Goal: Transaction & Acquisition: Book appointment/travel/reservation

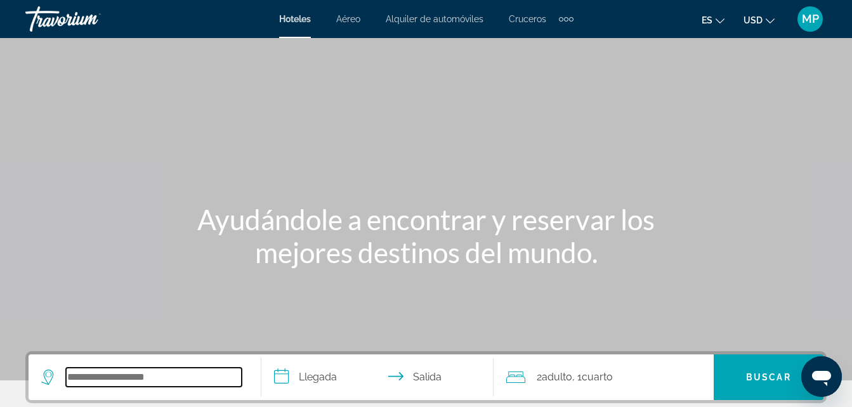
click at [138, 381] on input "Search widget" at bounding box center [154, 377] width 176 height 19
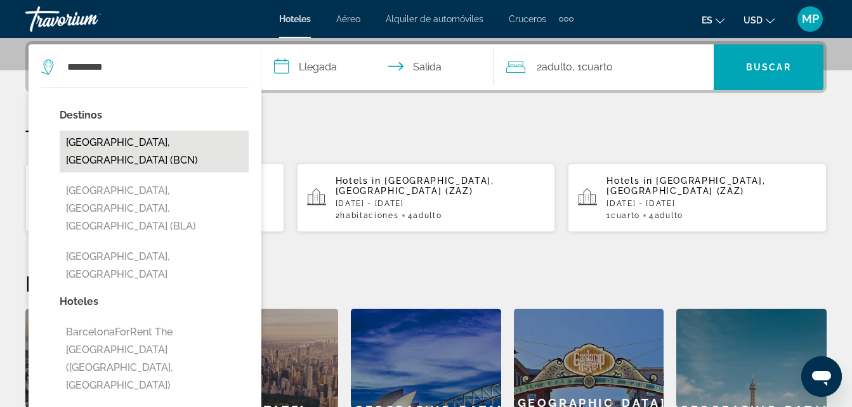
click at [154, 150] on button "[GEOGRAPHIC_DATA], [GEOGRAPHIC_DATA] (BCN)" at bounding box center [154, 152] width 189 height 42
type input "**********"
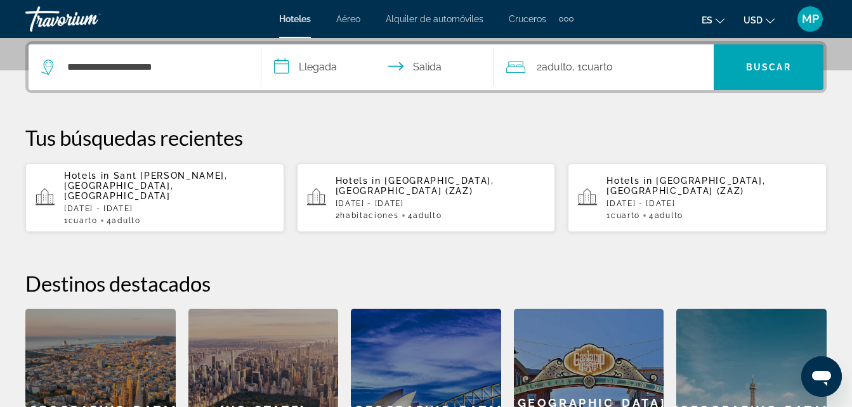
click at [279, 69] on input "**********" at bounding box center [380, 69] width 238 height 50
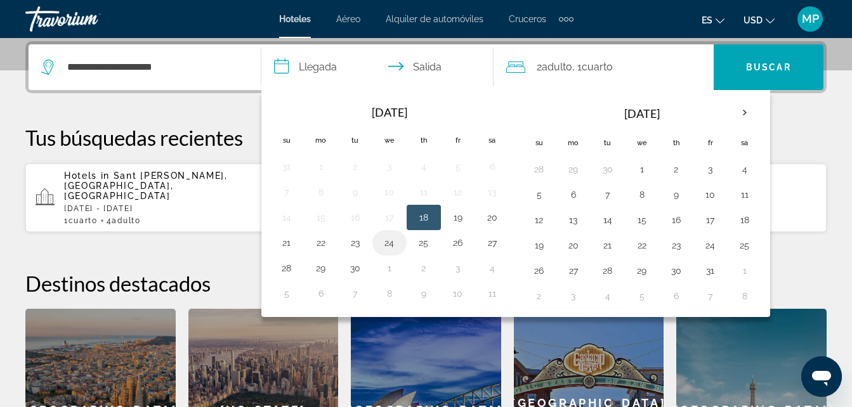
click at [388, 246] on button "24" at bounding box center [390, 243] width 20 height 18
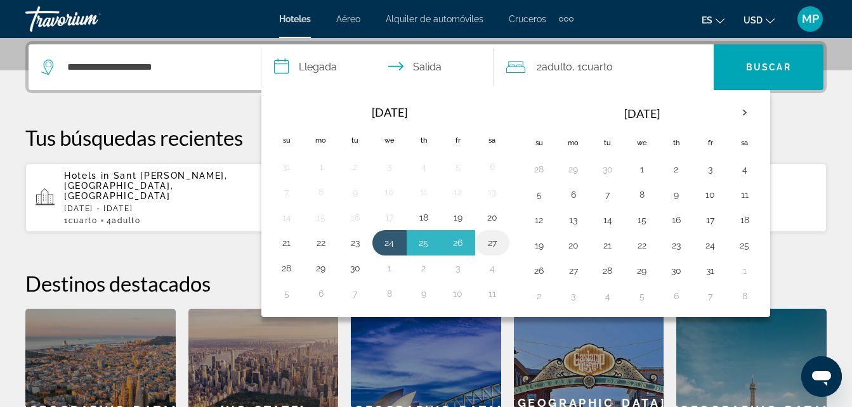
click at [489, 243] on button "27" at bounding box center [492, 243] width 20 height 18
type input "**********"
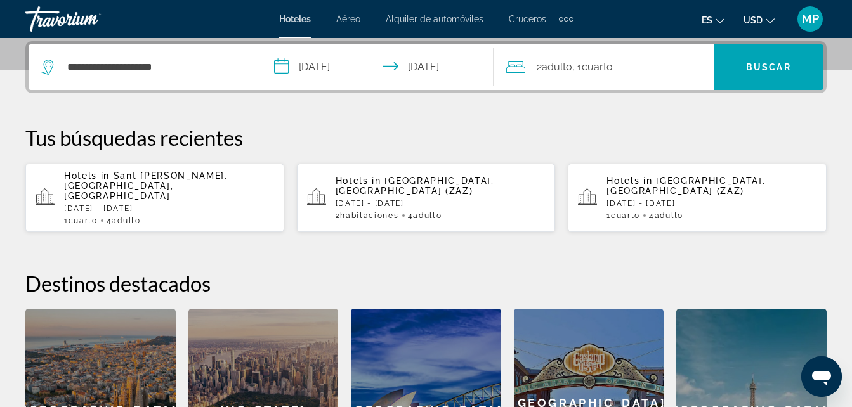
click at [539, 68] on span "2 Adulto Adulto" at bounding box center [555, 67] width 36 height 18
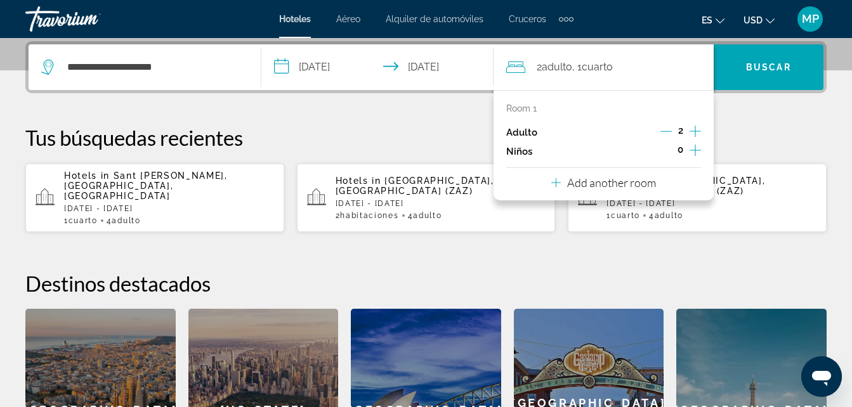
click at [694, 134] on icon "Increment adults" at bounding box center [695, 131] width 11 height 15
click at [663, 133] on icon "Decrement adults" at bounding box center [666, 131] width 11 height 11
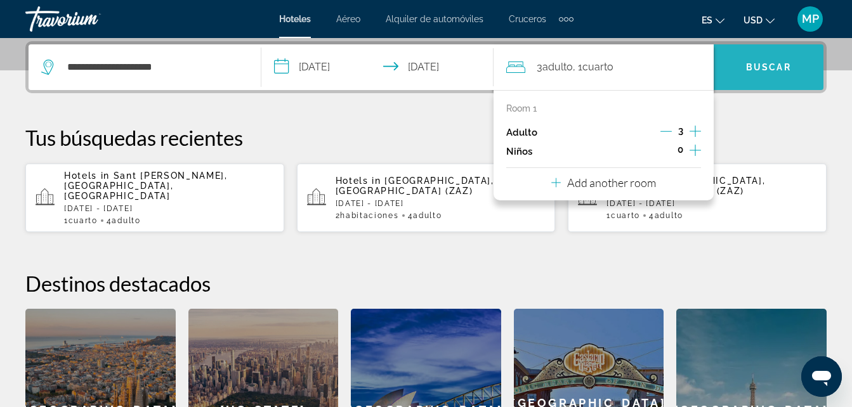
click at [787, 63] on span "Buscar" at bounding box center [768, 67] width 45 height 10
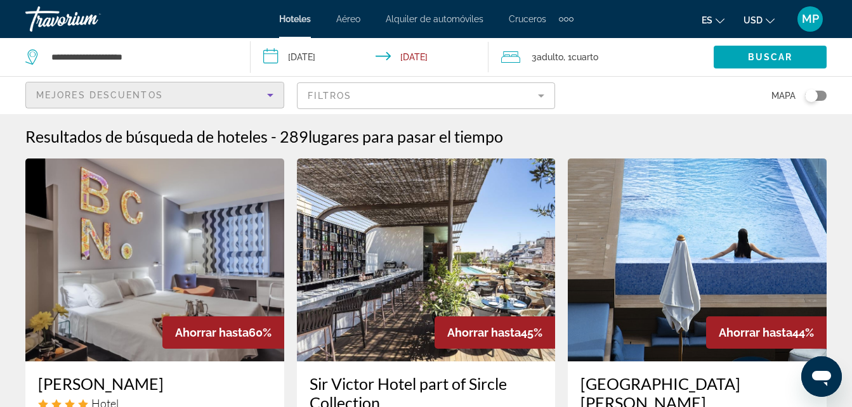
click at [274, 93] on icon "Sort by" at bounding box center [270, 95] width 15 height 15
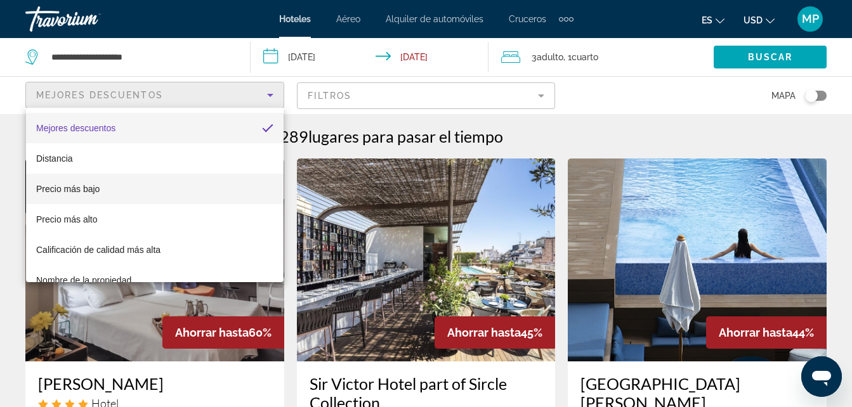
click at [124, 187] on mat-option "Precio más bajo" at bounding box center [155, 189] width 258 height 30
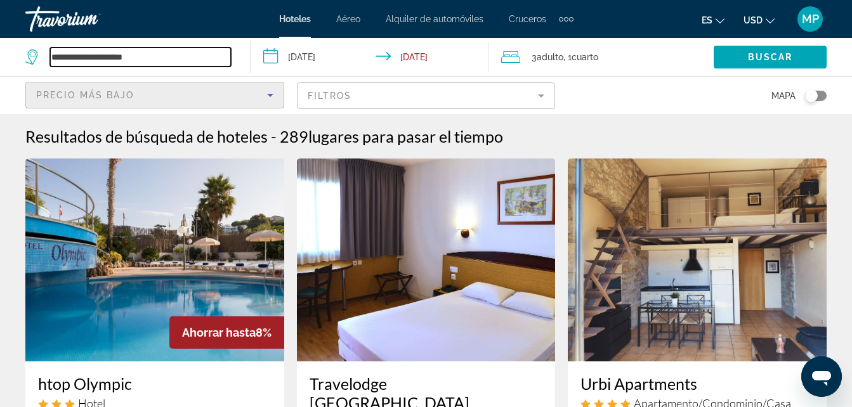
click at [164, 55] on input "**********" at bounding box center [140, 57] width 181 height 19
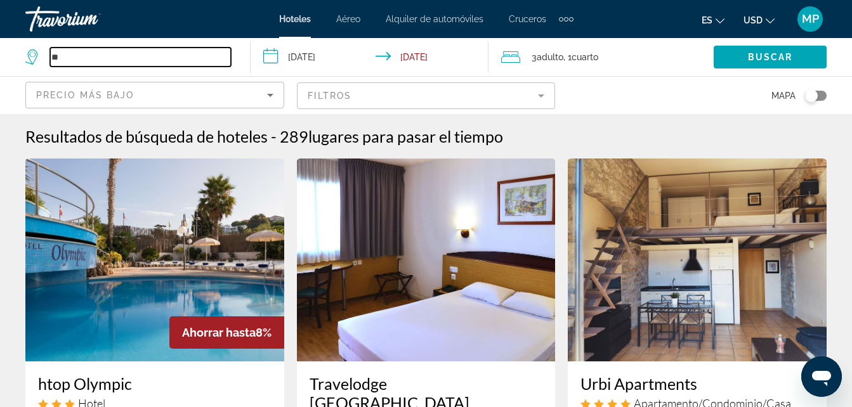
type input "*"
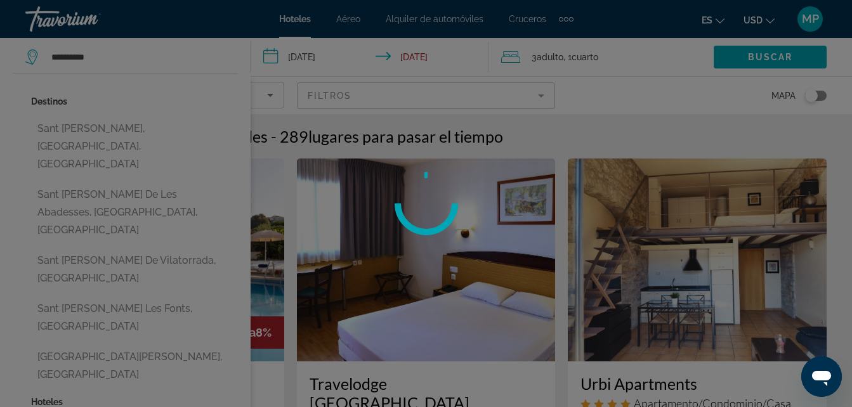
click at [164, 55] on div at bounding box center [426, 203] width 852 height 407
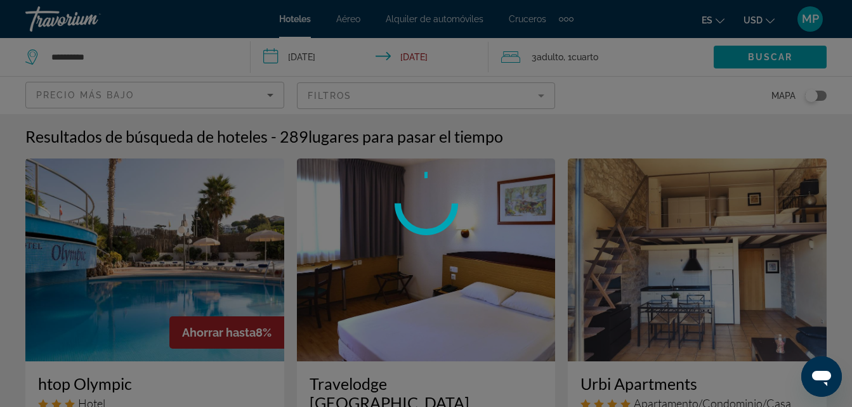
click at [150, 61] on div at bounding box center [426, 203] width 852 height 407
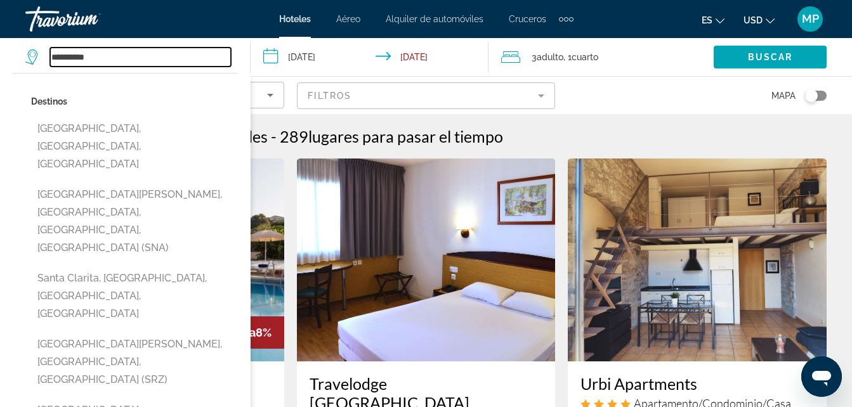
click at [150, 61] on input "*********" at bounding box center [140, 57] width 181 height 19
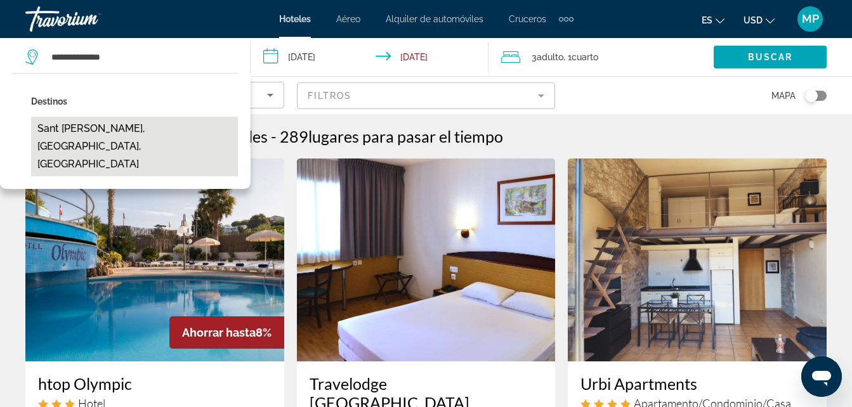
click at [155, 125] on button "Sant [PERSON_NAME], [GEOGRAPHIC_DATA], [GEOGRAPHIC_DATA]" at bounding box center [134, 147] width 207 height 60
type input "**********"
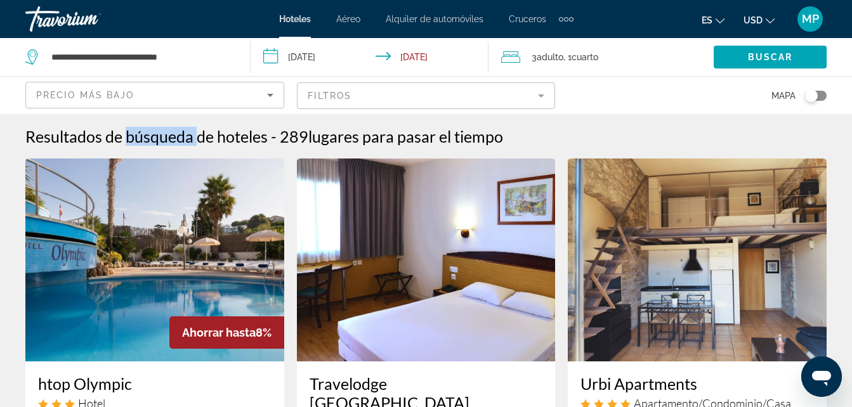
click at [776, 58] on span "Buscar" at bounding box center [770, 57] width 45 height 10
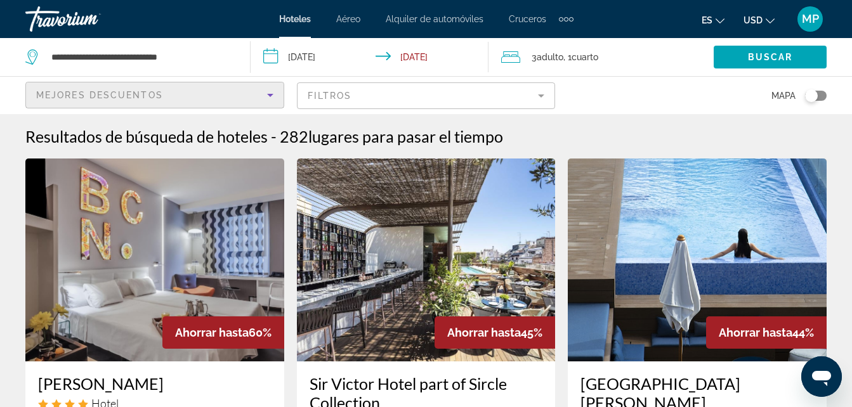
click at [265, 101] on icon "Sort by" at bounding box center [270, 95] width 15 height 15
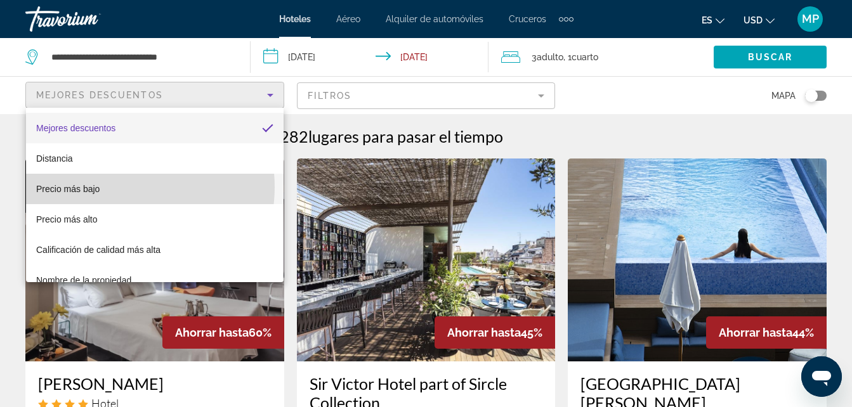
click at [117, 187] on mat-option "Precio más bajo" at bounding box center [155, 189] width 258 height 30
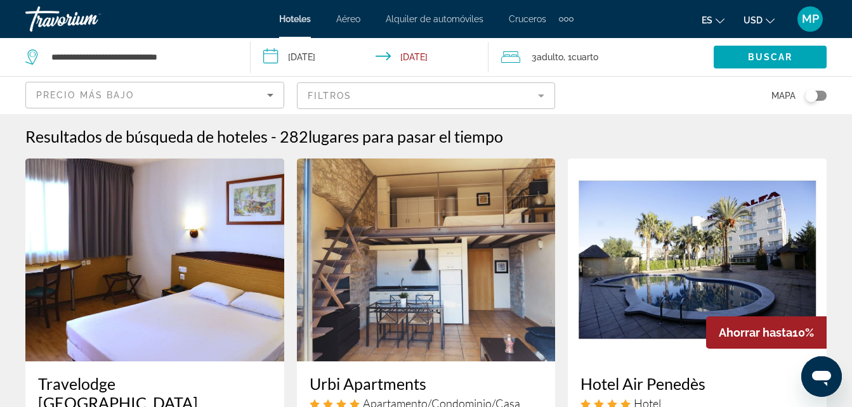
click at [620, 143] on div "Resultados de búsqueda de hoteles - 282 lugares para pasar el tiempo" at bounding box center [426, 136] width 802 height 19
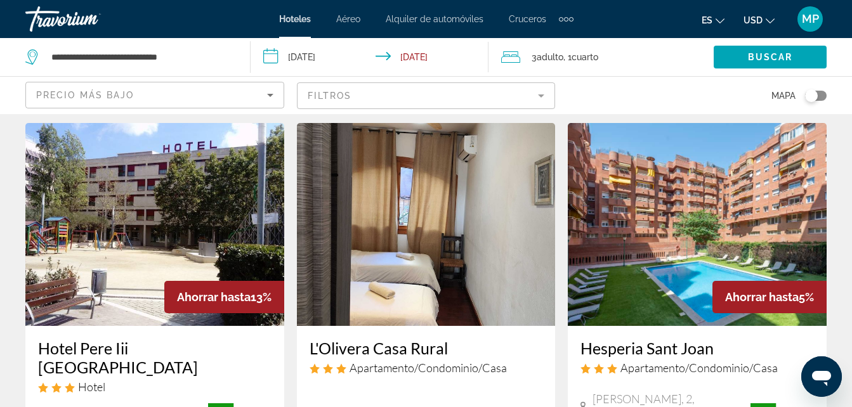
scroll to position [1117, 0]
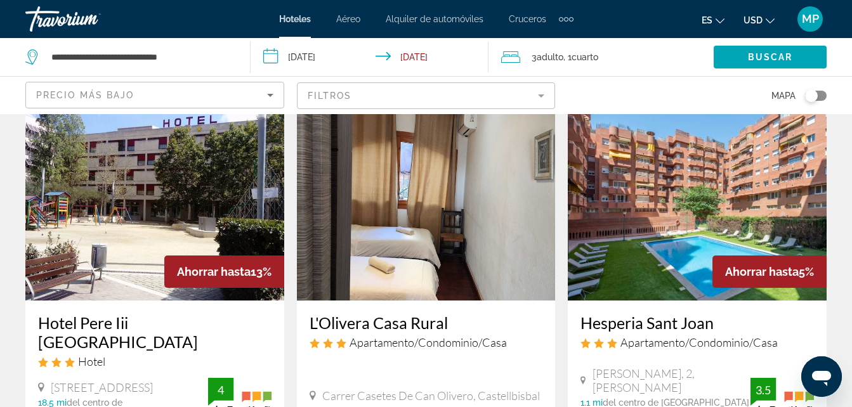
click at [685, 336] on span "Apartamento/Condominio/Casa" at bounding box center [699, 343] width 157 height 14
click at [693, 314] on h3 "Hesperia Sant Joan" at bounding box center [698, 323] width 234 height 19
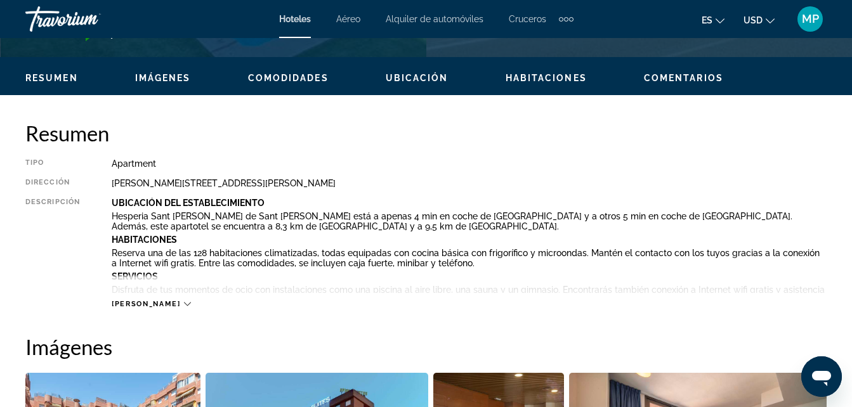
scroll to position [609, 0]
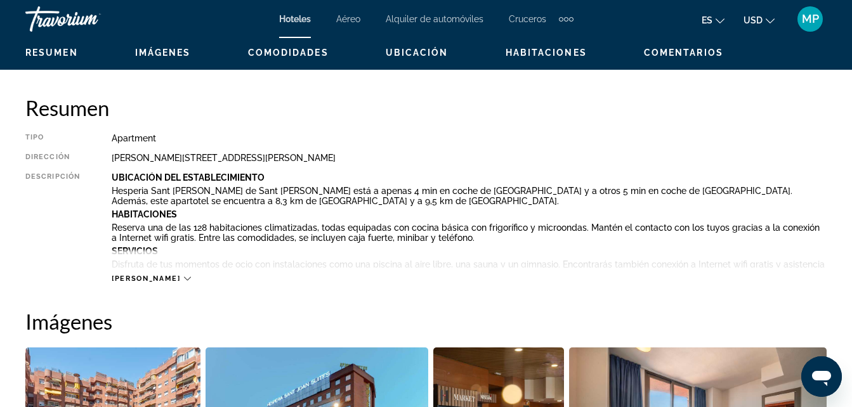
click at [184, 279] on icon "Main content" at bounding box center [187, 279] width 7 height 4
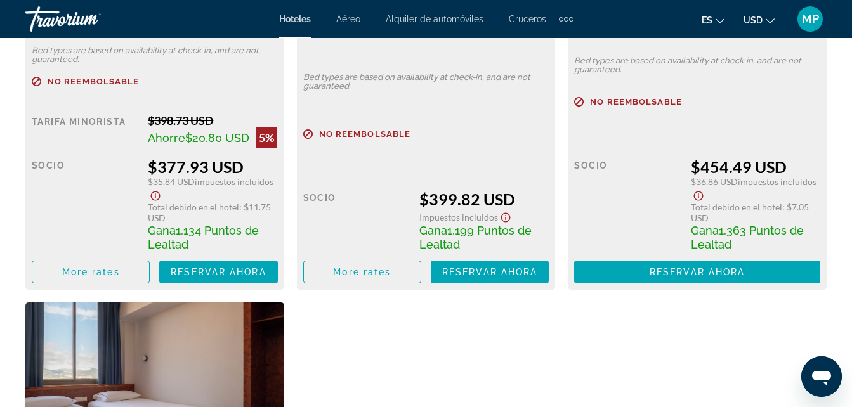
scroll to position [2310, 0]
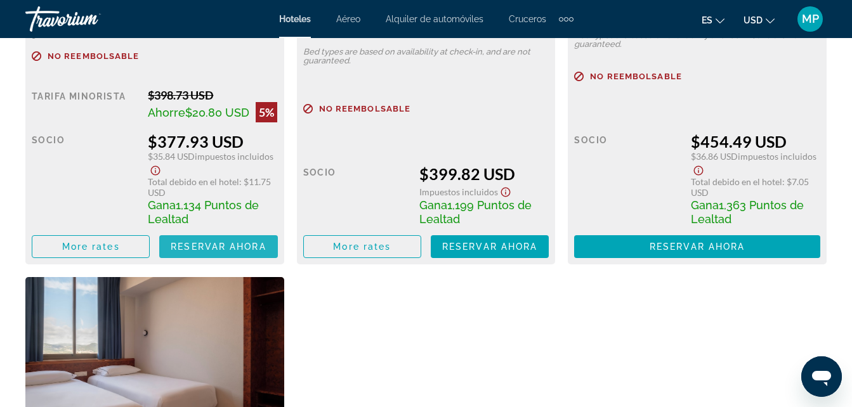
click at [224, 252] on span "Reservar ahora" at bounding box center [218, 247] width 95 height 10
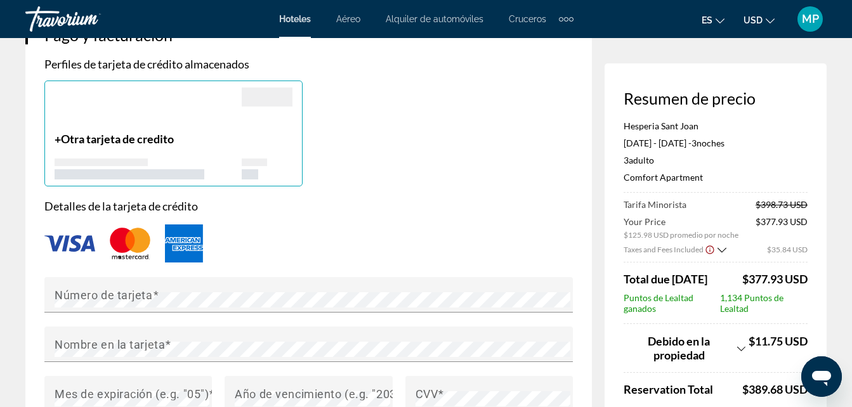
scroll to position [965, 0]
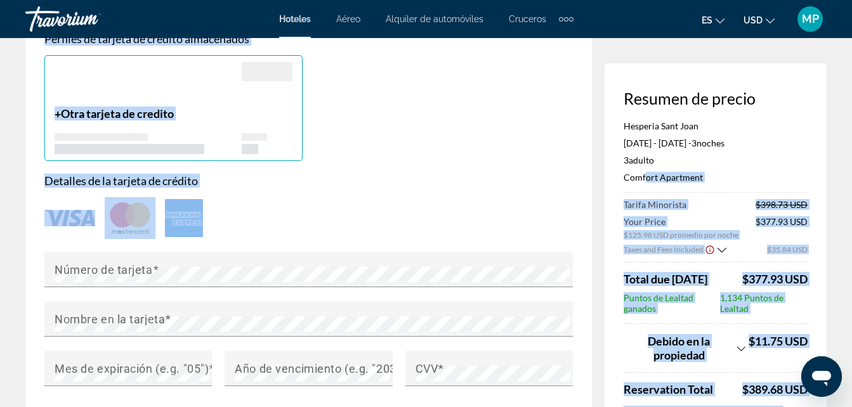
drag, startPoint x: 223, startPoint y: 258, endPoint x: 649, endPoint y: 175, distance: 433.9
click at [649, 175] on div "Resumen de precio Hesperia Sant [PERSON_NAME] [DATE] - [DATE] - 3 noche noches …" at bounding box center [426, 154] width 802 height 2047
click at [803, 166] on div "Hesperia Sant [PERSON_NAME] [DATE] - [DATE] - 3 noche noches 3 Adulto Adulto , …" at bounding box center [716, 157] width 184 height 72
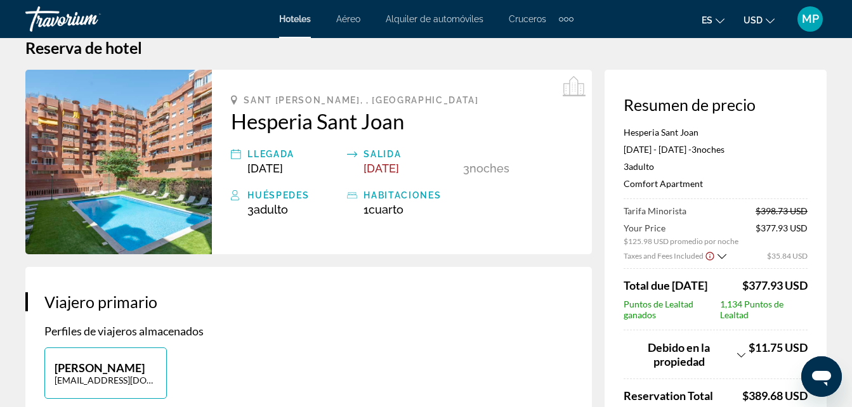
scroll to position [0, 0]
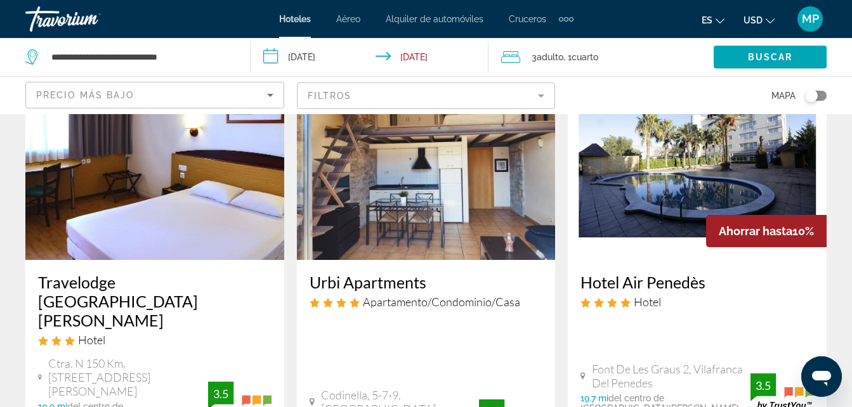
scroll to position [127, 0]
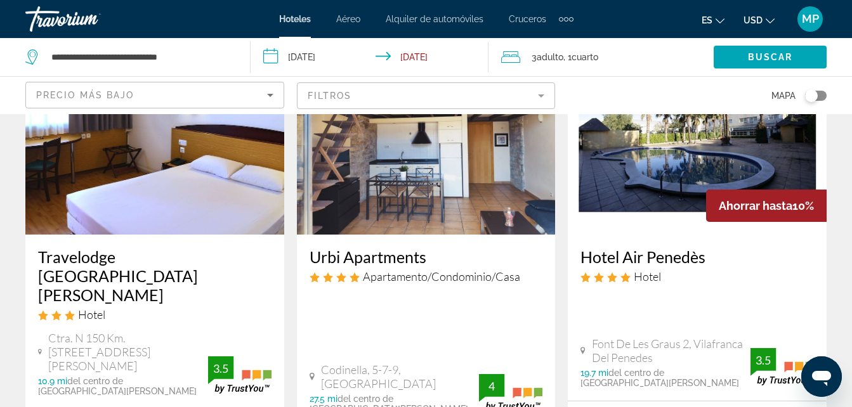
click at [98, 184] on img "Main content" at bounding box center [154, 133] width 259 height 203
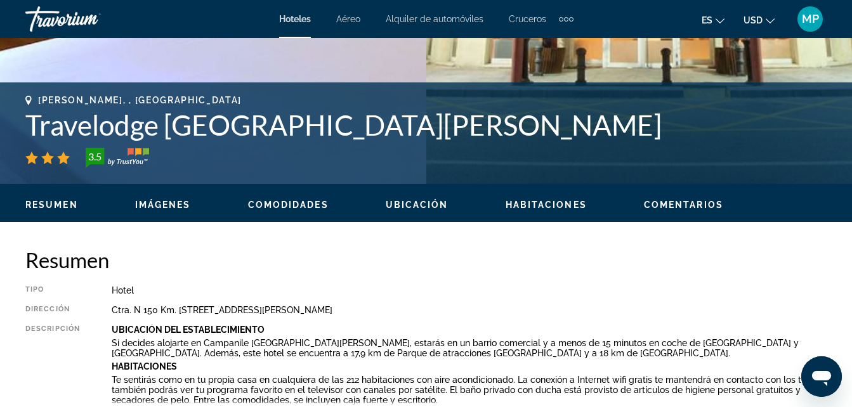
scroll to position [508, 0]
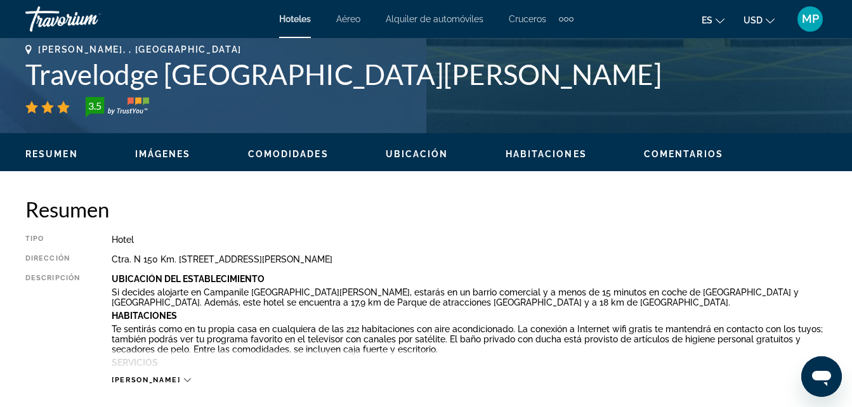
click at [150, 380] on div "[PERSON_NAME]" at bounding box center [151, 380] width 79 height 8
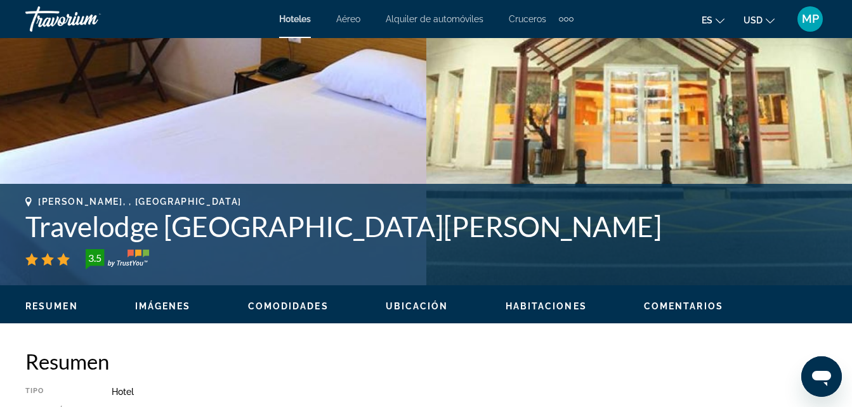
scroll to position [228, 0]
